Goal: Task Accomplishment & Management: Use online tool/utility

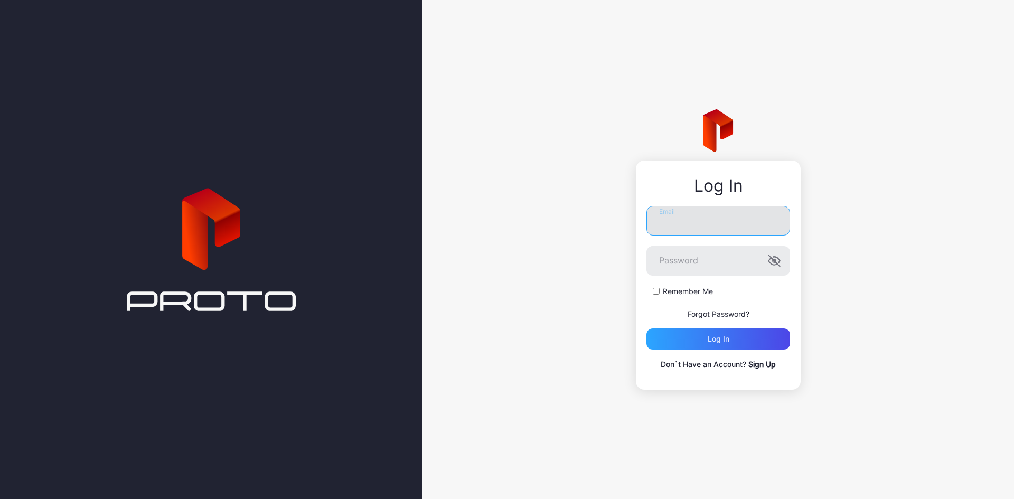
click at [660, 219] on input "Email" at bounding box center [719, 221] width 144 height 30
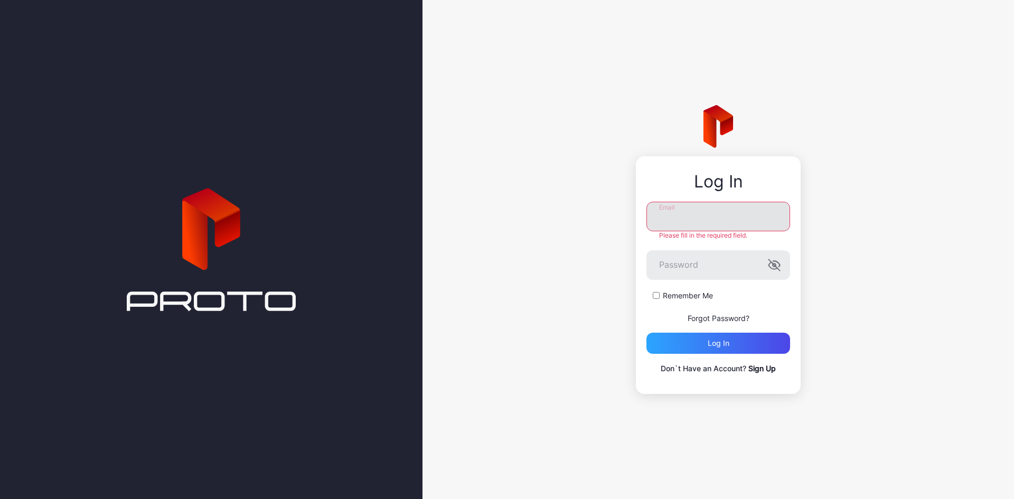
type input "**********"
click at [743, 339] on div "Log in" at bounding box center [719, 343] width 144 height 21
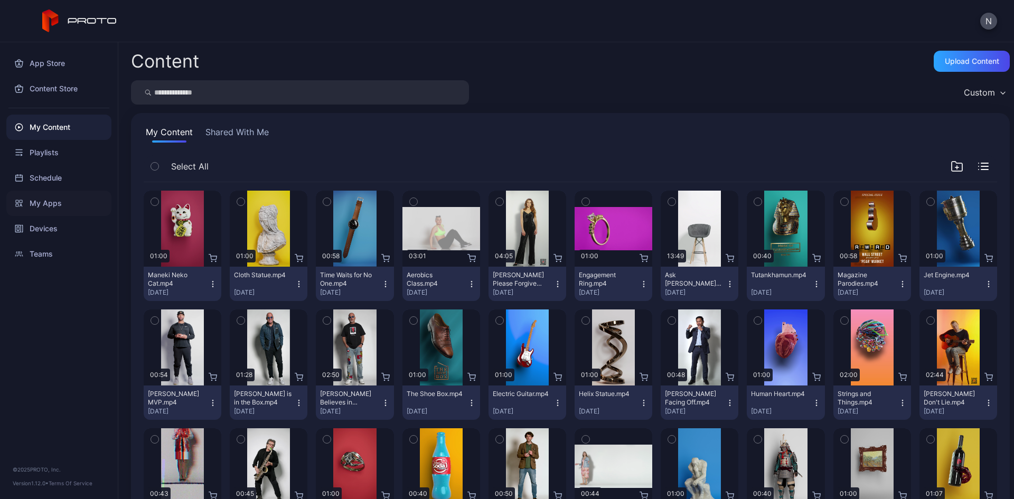
click at [43, 203] on div "My Apps" at bounding box center [58, 203] width 105 height 25
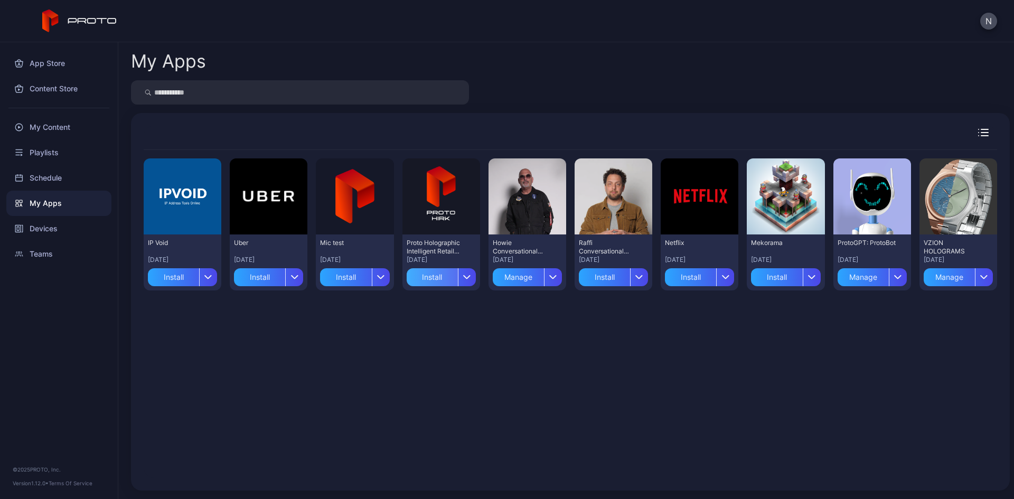
click at [407, 277] on div "Install" at bounding box center [432, 277] width 51 height 18
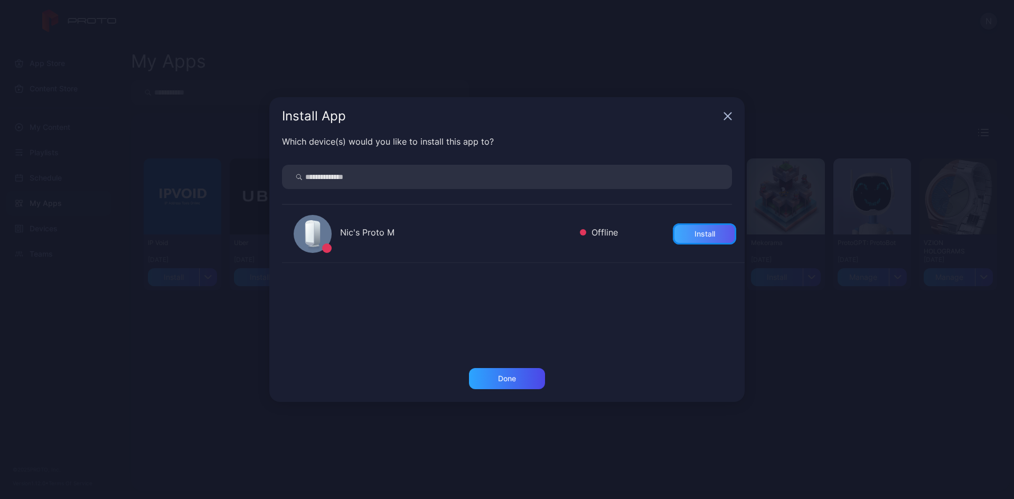
click at [695, 236] on div "Install" at bounding box center [705, 234] width 21 height 8
click at [723, 115] on div "Install App" at bounding box center [506, 116] width 475 height 38
click at [726, 117] on icon "button" at bounding box center [728, 116] width 7 height 7
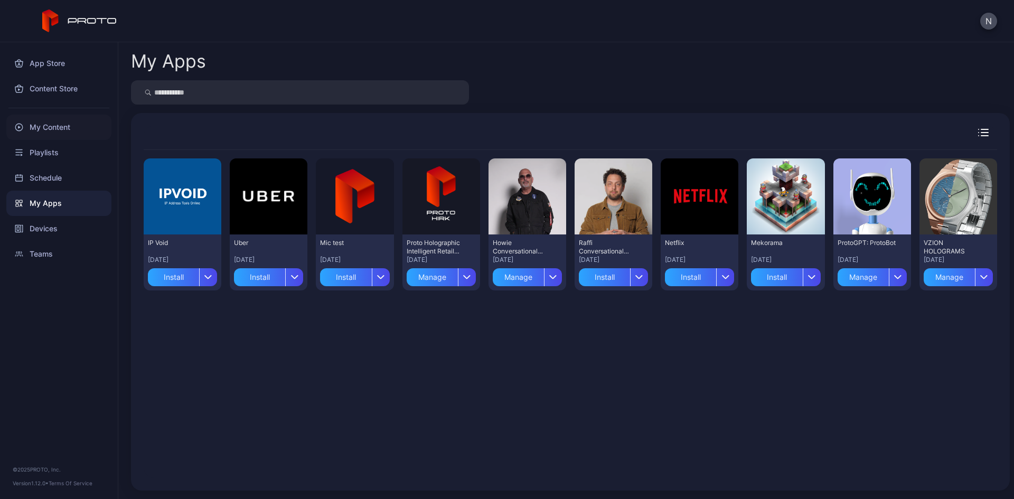
click at [40, 125] on div "My Content" at bounding box center [58, 127] width 105 height 25
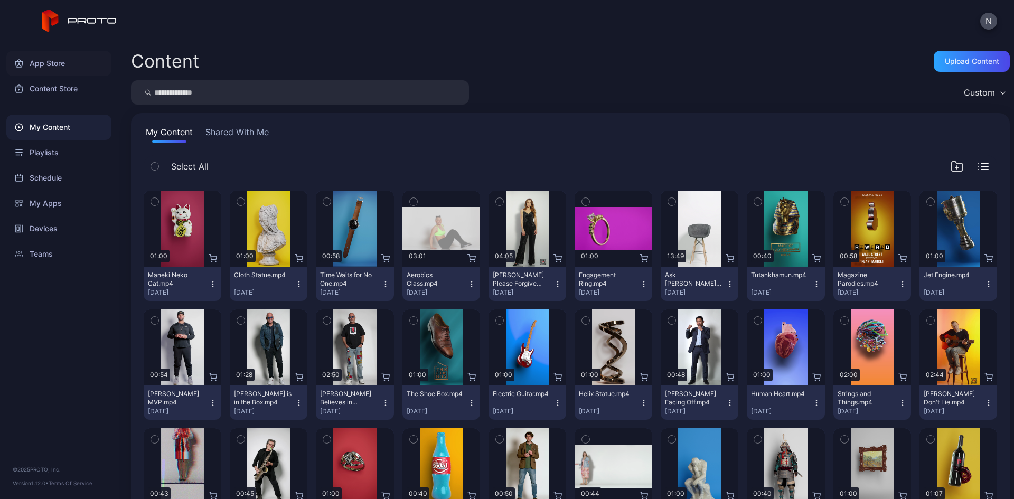
click at [55, 66] on div "App Store" at bounding box center [58, 63] width 105 height 25
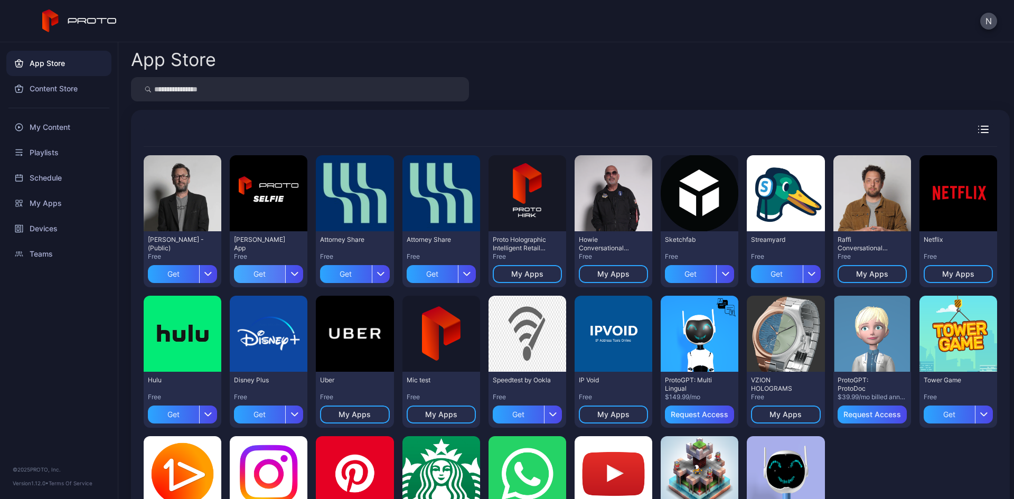
click at [267, 275] on div "Get" at bounding box center [259, 274] width 51 height 18
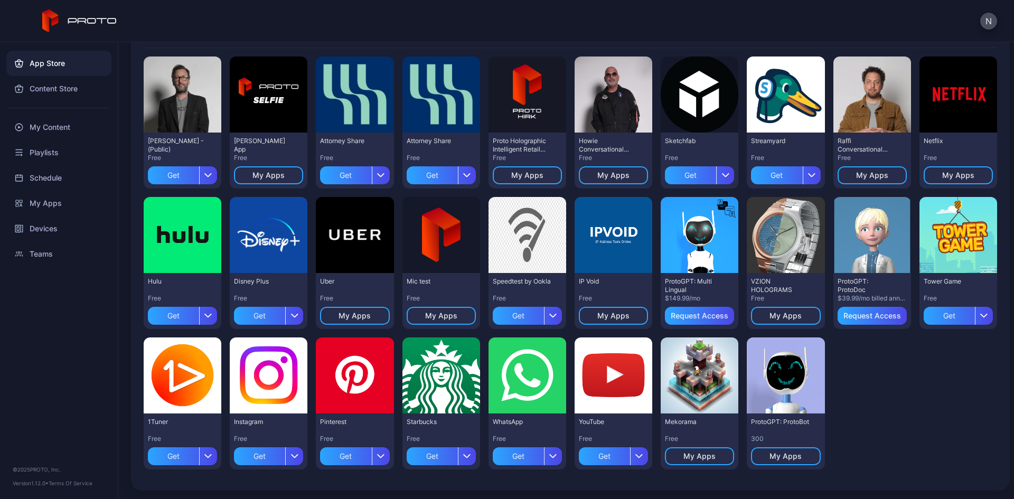
scroll to position [99, 0]
click at [39, 127] on div "My Content" at bounding box center [58, 127] width 105 height 25
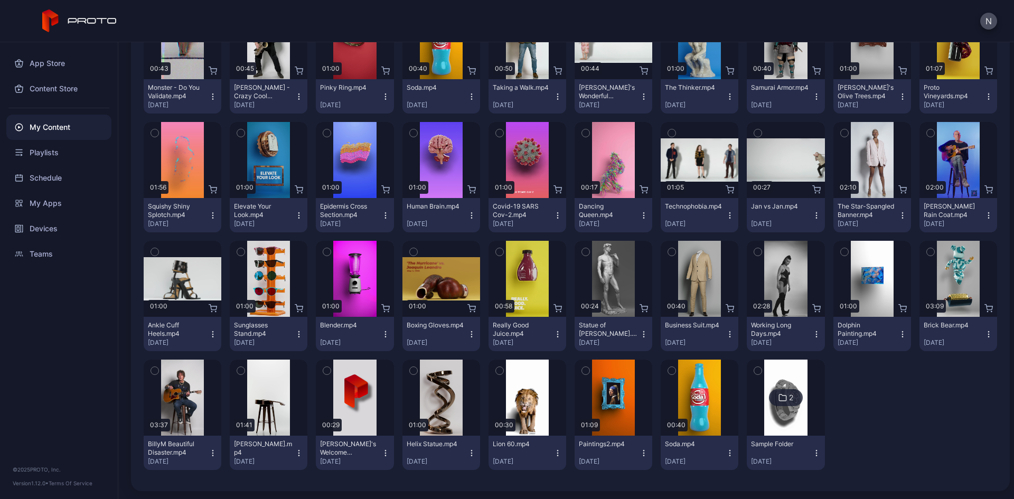
scroll to position [370, 0]
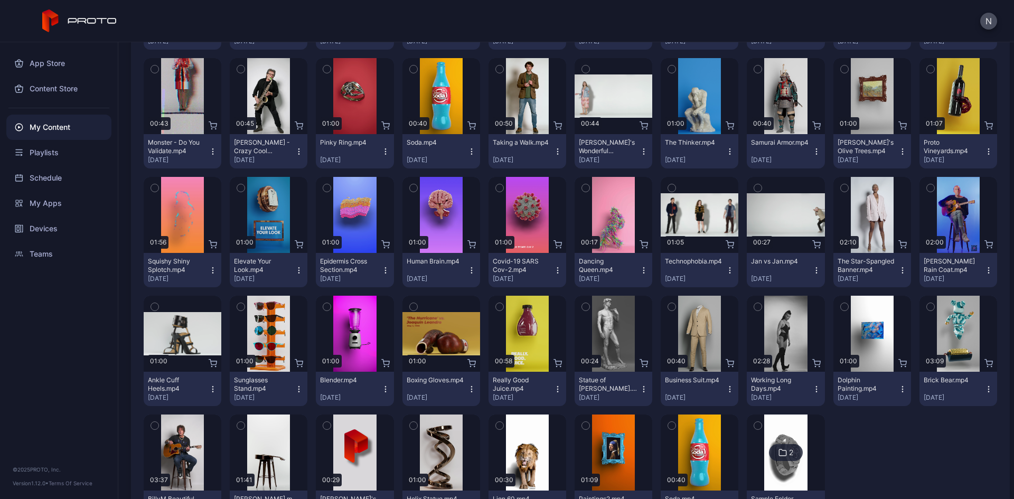
click at [410, 188] on icon "button" at bounding box center [413, 188] width 7 height 12
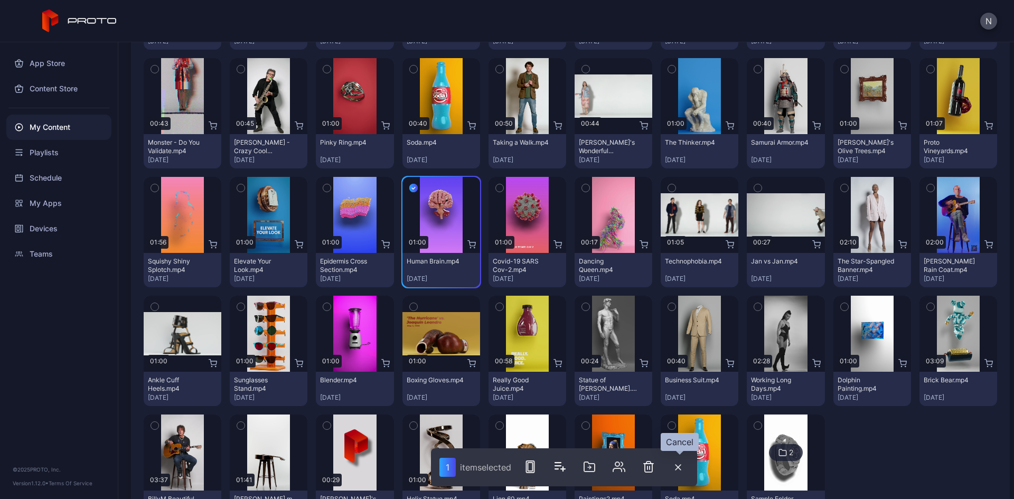
click at [674, 464] on button "button" at bounding box center [678, 467] width 21 height 22
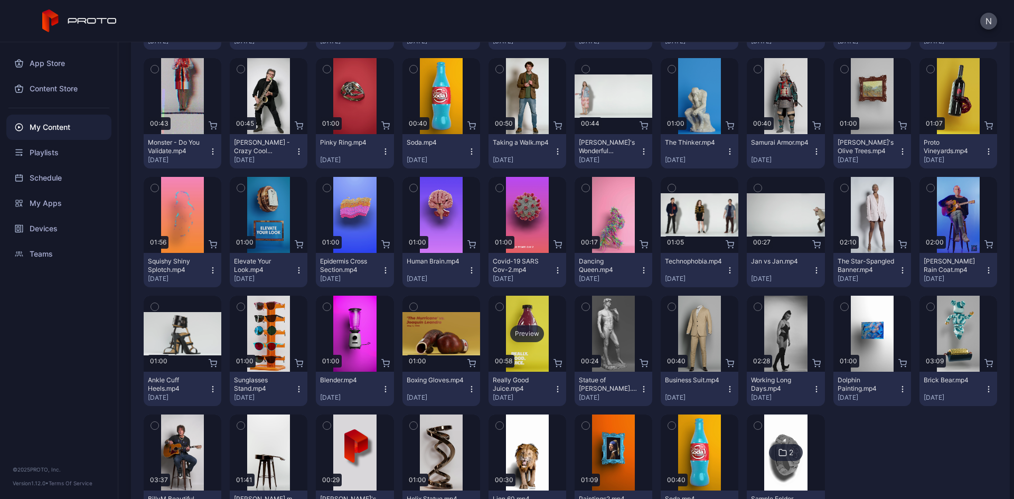
scroll to position [0, 0]
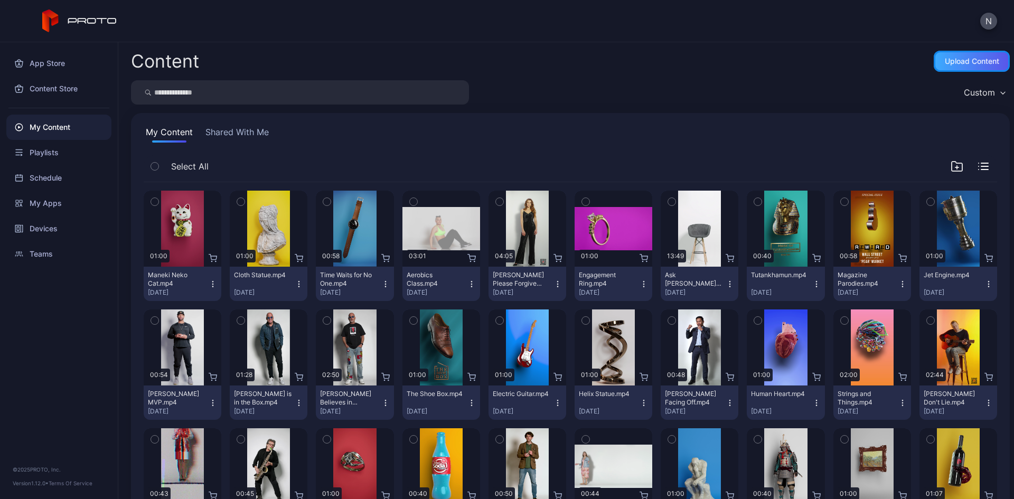
click at [934, 55] on div "Upload Content" at bounding box center [972, 61] width 76 height 21
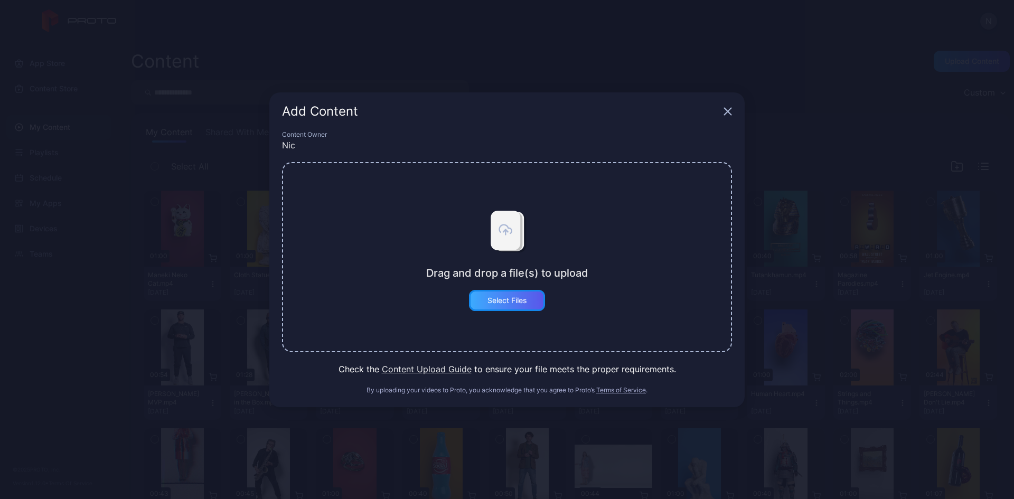
click at [508, 298] on div "Select Files" at bounding box center [508, 300] width 40 height 8
click at [525, 304] on div "Select Files" at bounding box center [508, 300] width 40 height 8
click at [720, 114] on div "Add Content" at bounding box center [506, 111] width 475 height 38
click at [730, 108] on icon "button" at bounding box center [728, 111] width 7 height 7
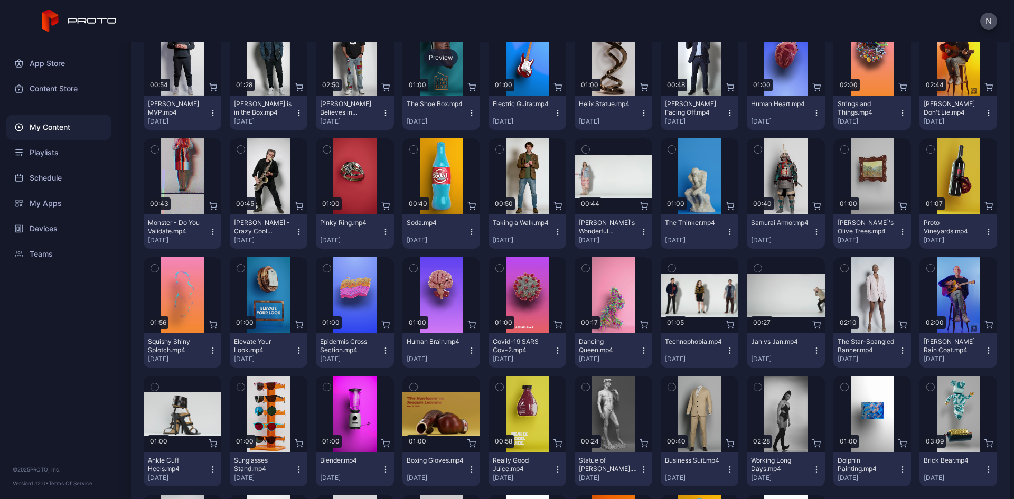
scroll to position [290, 0]
